Goal: Information Seeking & Learning: Learn about a topic

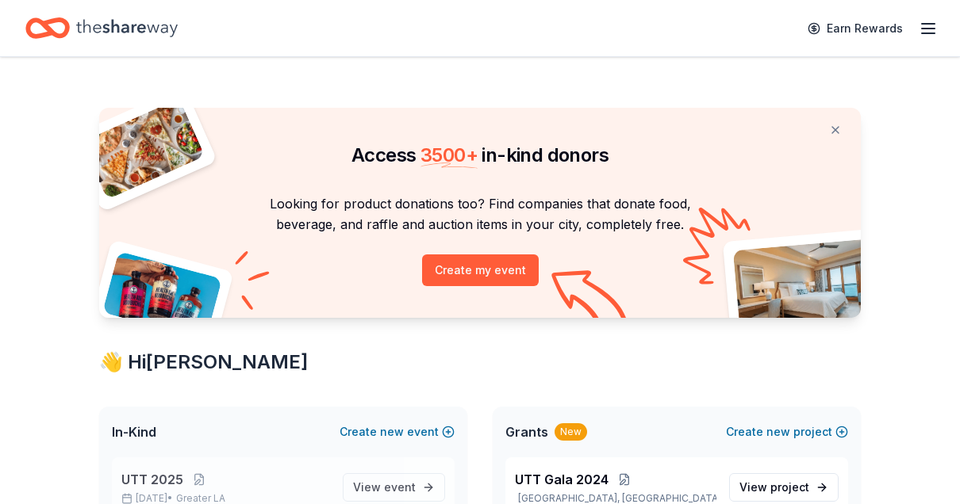
click at [155, 475] on span "UTT 2025" at bounding box center [152, 479] width 62 height 19
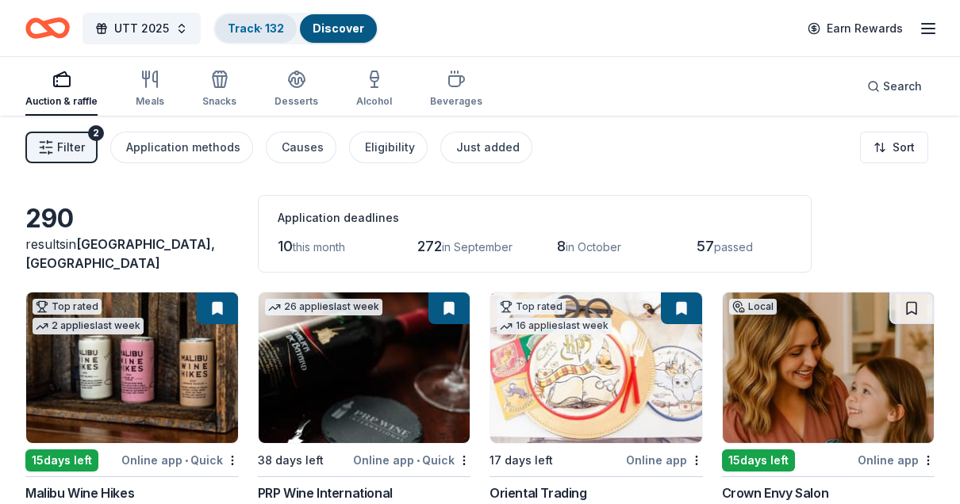
click at [266, 29] on link "Track · 132" at bounding box center [256, 27] width 56 height 13
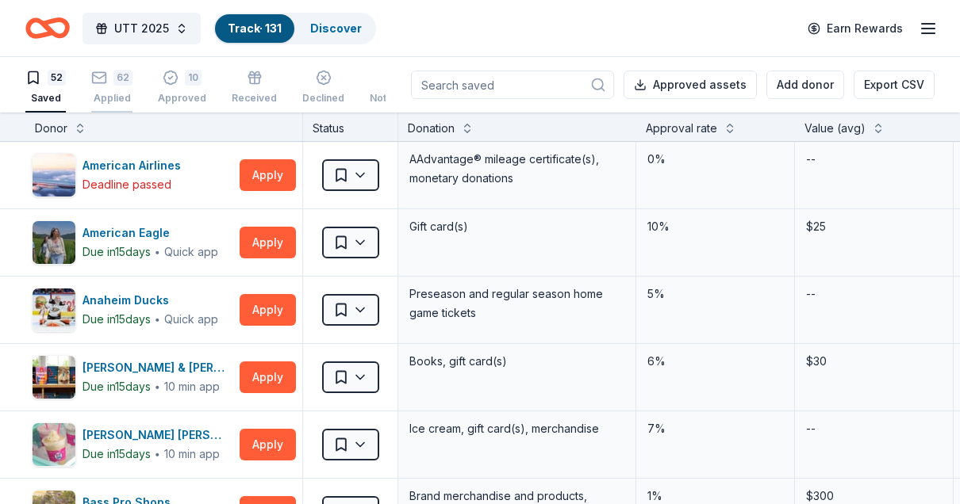
click at [130, 97] on div "Applied" at bounding box center [111, 98] width 41 height 13
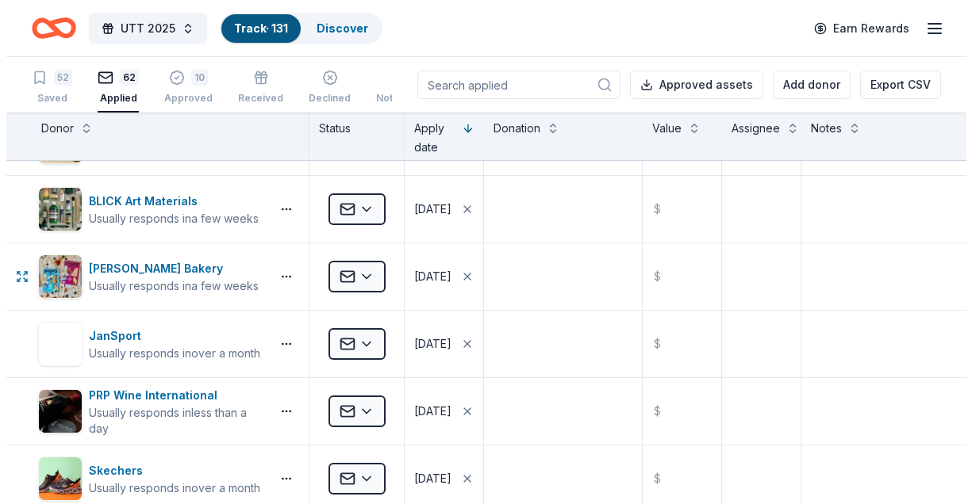
scroll to position [267, 0]
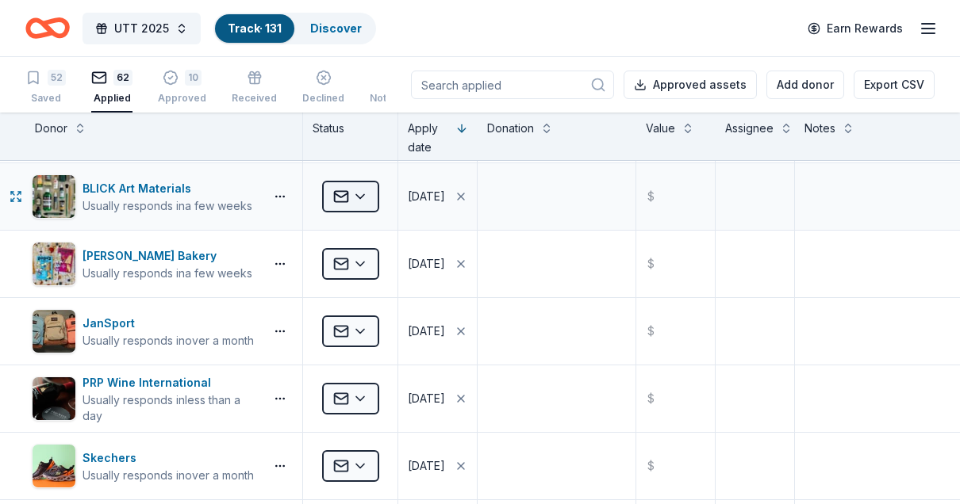
click at [371, 194] on html "UTT 2025 Track · 131 Discover Earn Rewards 52 Saved 62 Applied 10 Approved Rece…" at bounding box center [480, 252] width 960 height 504
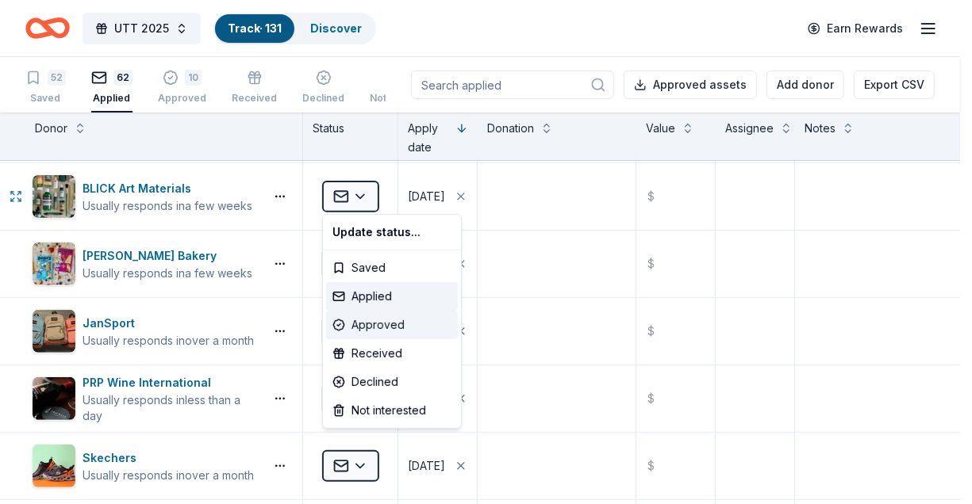
click at [367, 323] on div "Approved" at bounding box center [392, 325] width 132 height 29
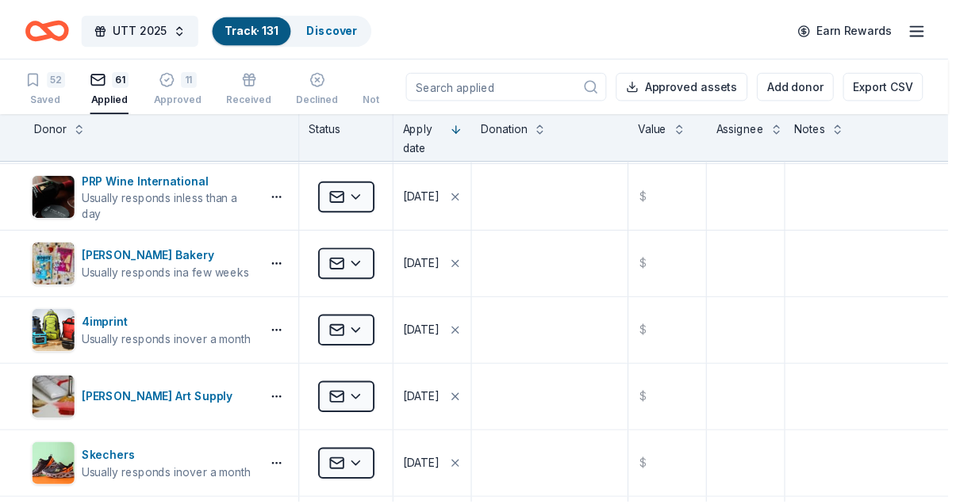
scroll to position [66, 0]
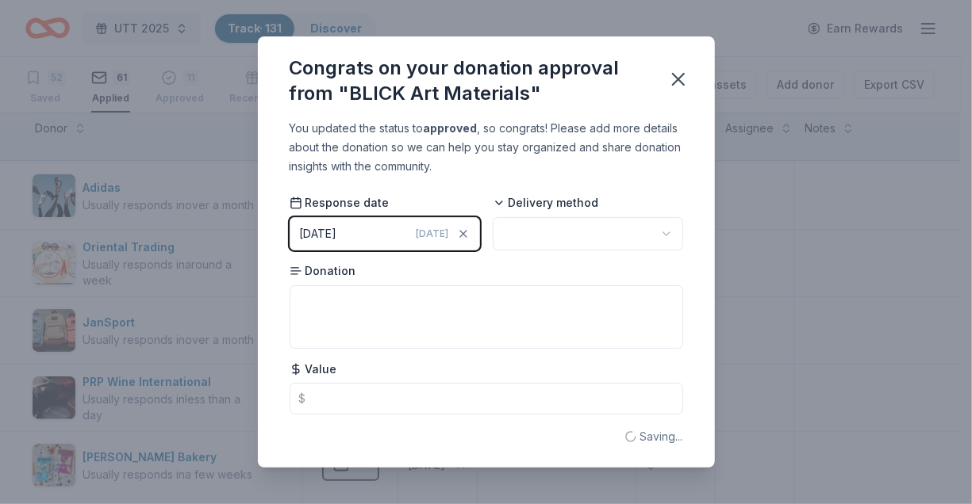
click at [159, 358] on div "Congrats on your donation approval from "BLICK Art Materials" You updated the s…" at bounding box center [486, 252] width 972 height 504
click at [682, 87] on icon "button" at bounding box center [678, 79] width 22 height 22
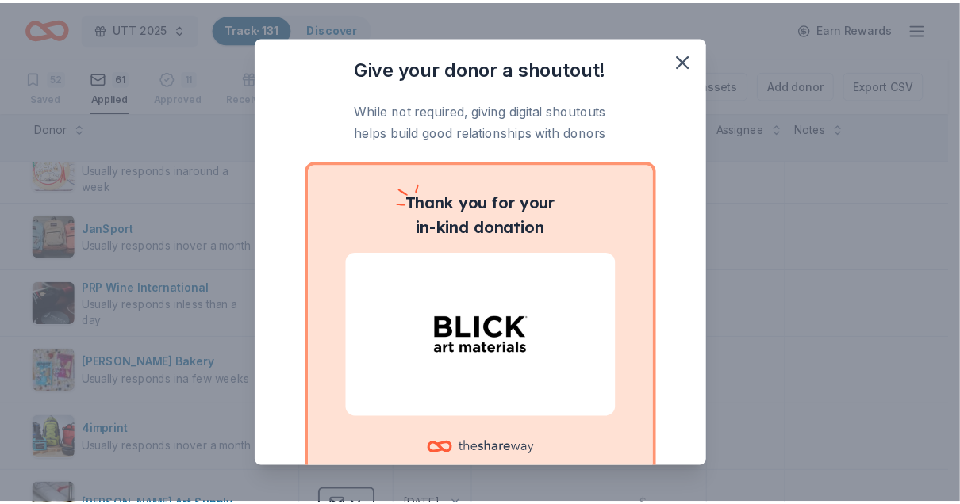
scroll to position [161, 0]
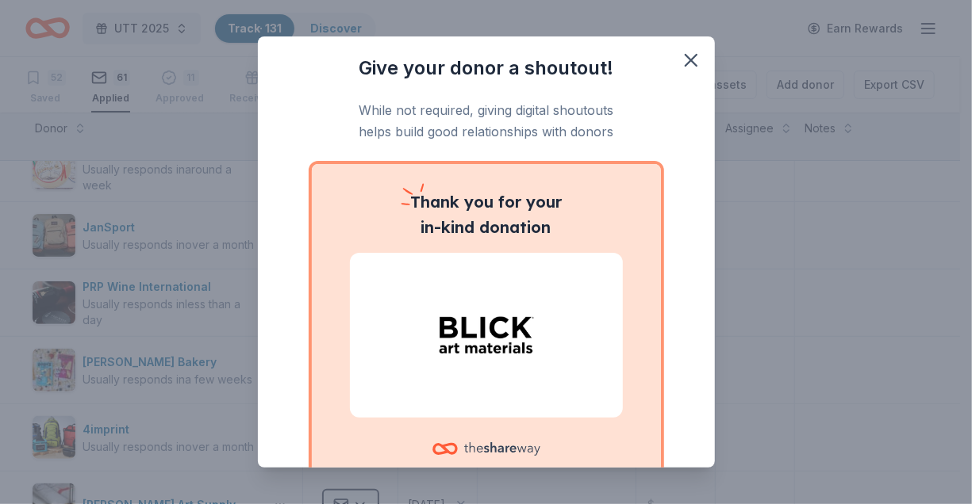
click at [213, 378] on div "Give your donor a shoutout! While not required, giving digital shoutouts helps …" at bounding box center [486, 252] width 972 height 504
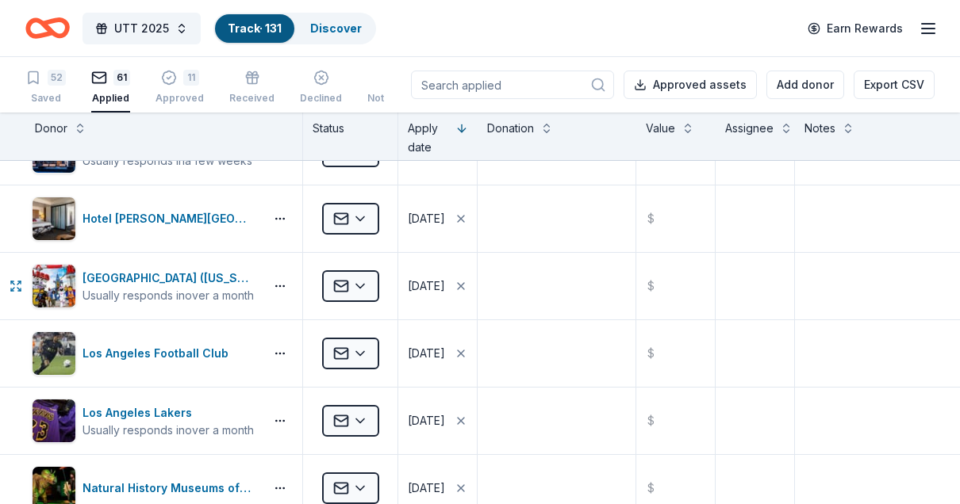
scroll to position [3279, 0]
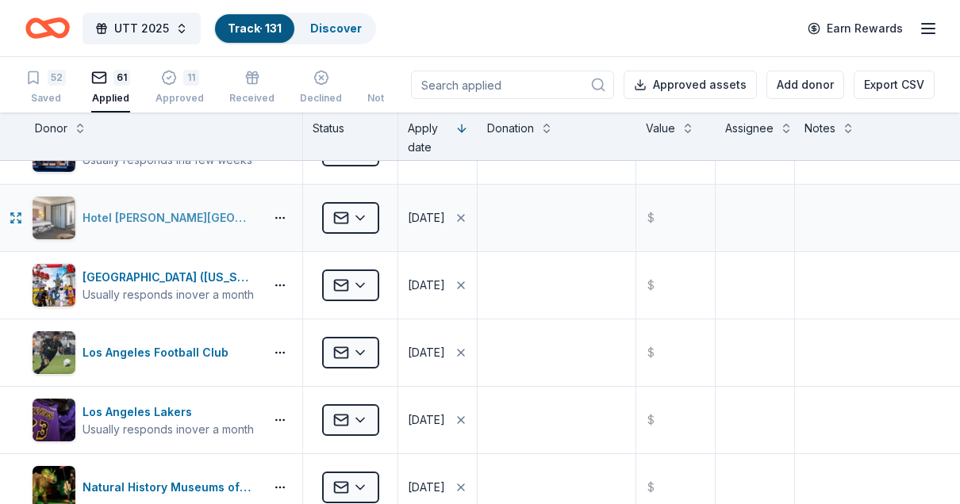
click at [197, 209] on div "Hotel [PERSON_NAME][GEOGRAPHIC_DATA]" at bounding box center [169, 218] width 175 height 19
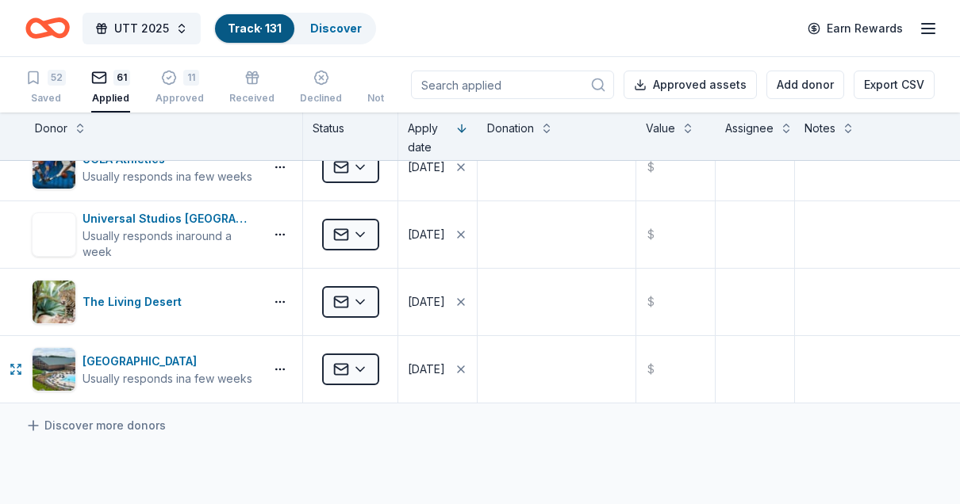
scroll to position [3870, 0]
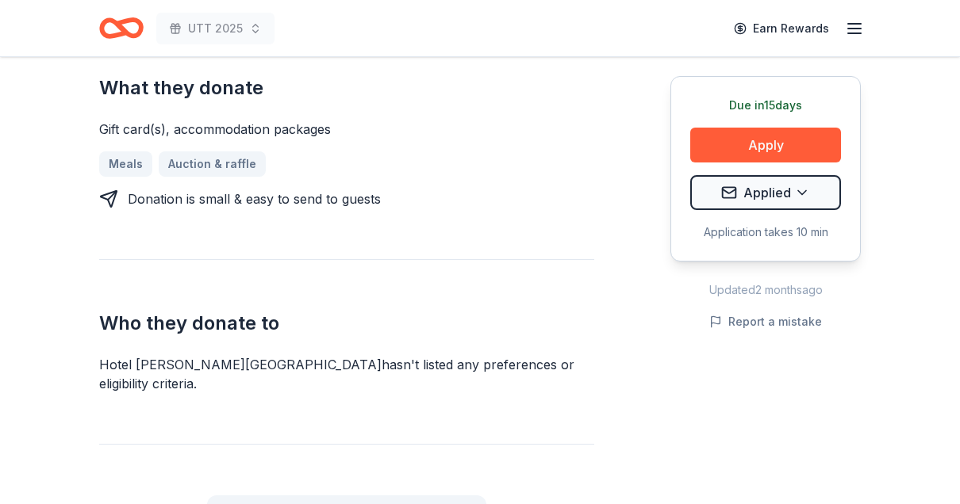
scroll to position [840, 0]
